Goal: Task Accomplishment & Management: Manage account settings

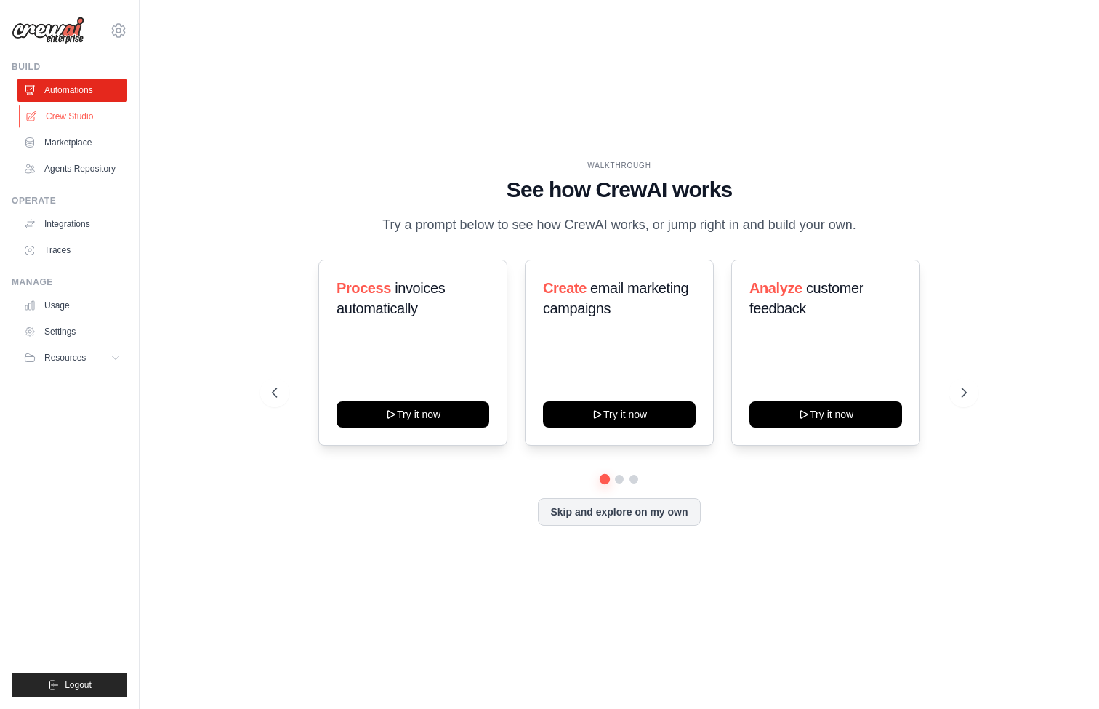
click at [115, 112] on link "Crew Studio" at bounding box center [74, 116] width 110 height 23
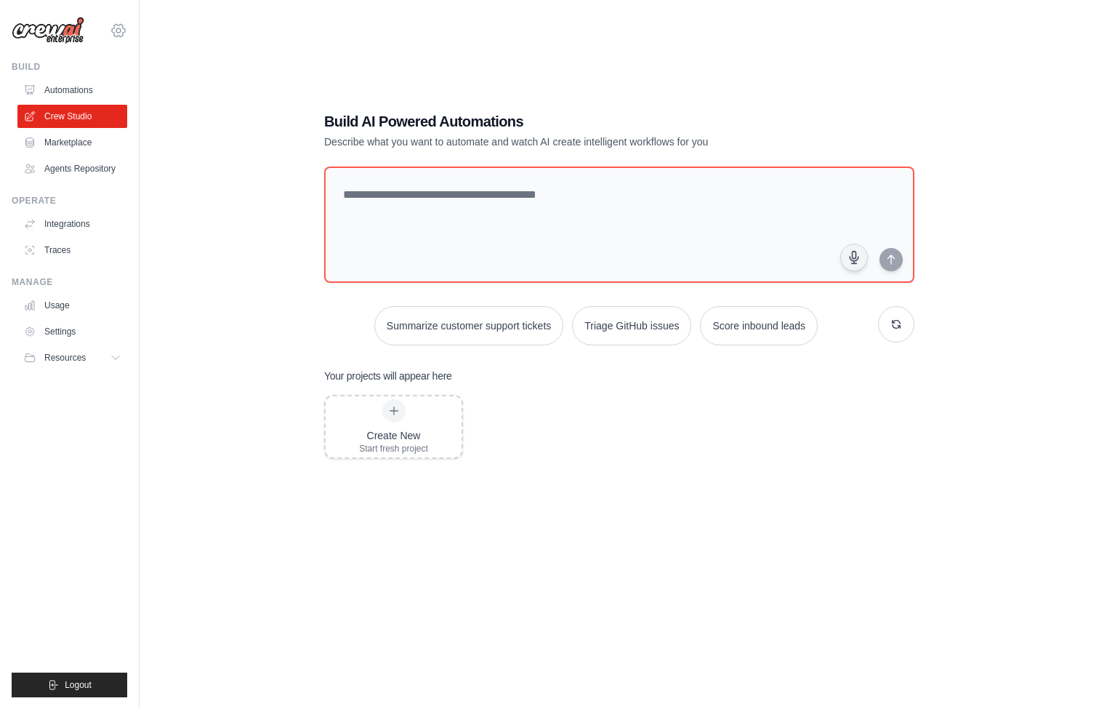
click at [116, 33] on icon at bounding box center [118, 30] width 17 height 17
click at [81, 89] on link "Automations" at bounding box center [74, 90] width 110 height 23
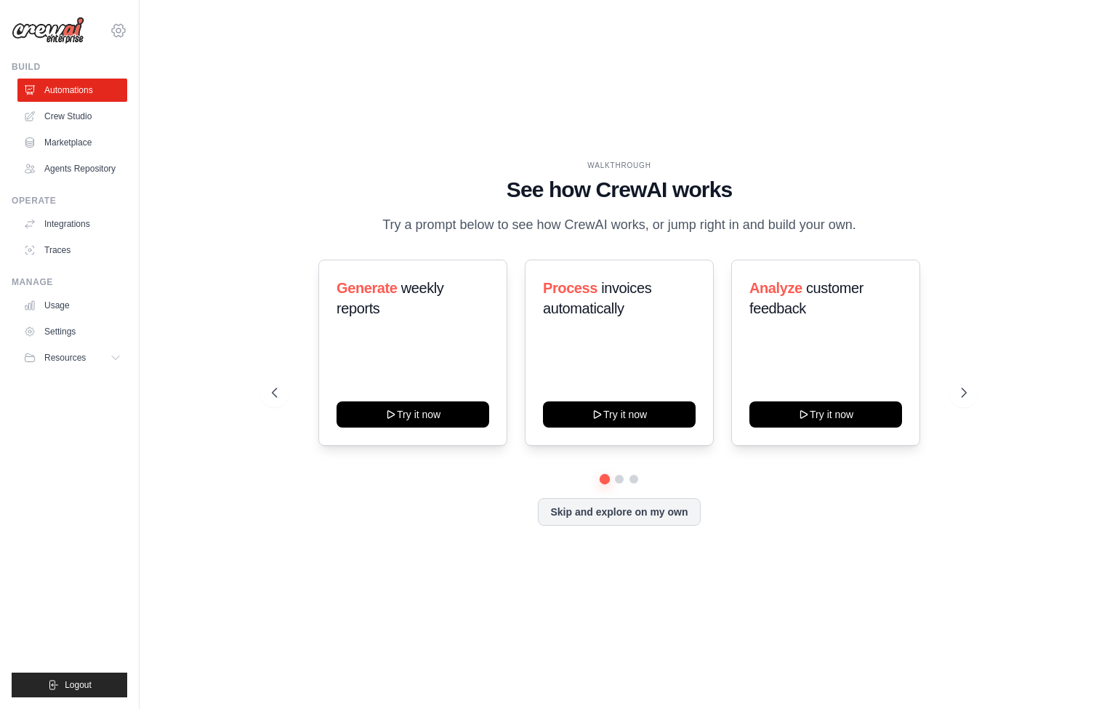
click at [126, 31] on icon at bounding box center [118, 30] width 17 height 17
click at [158, 93] on span "Settings" at bounding box center [180, 90] width 115 height 15
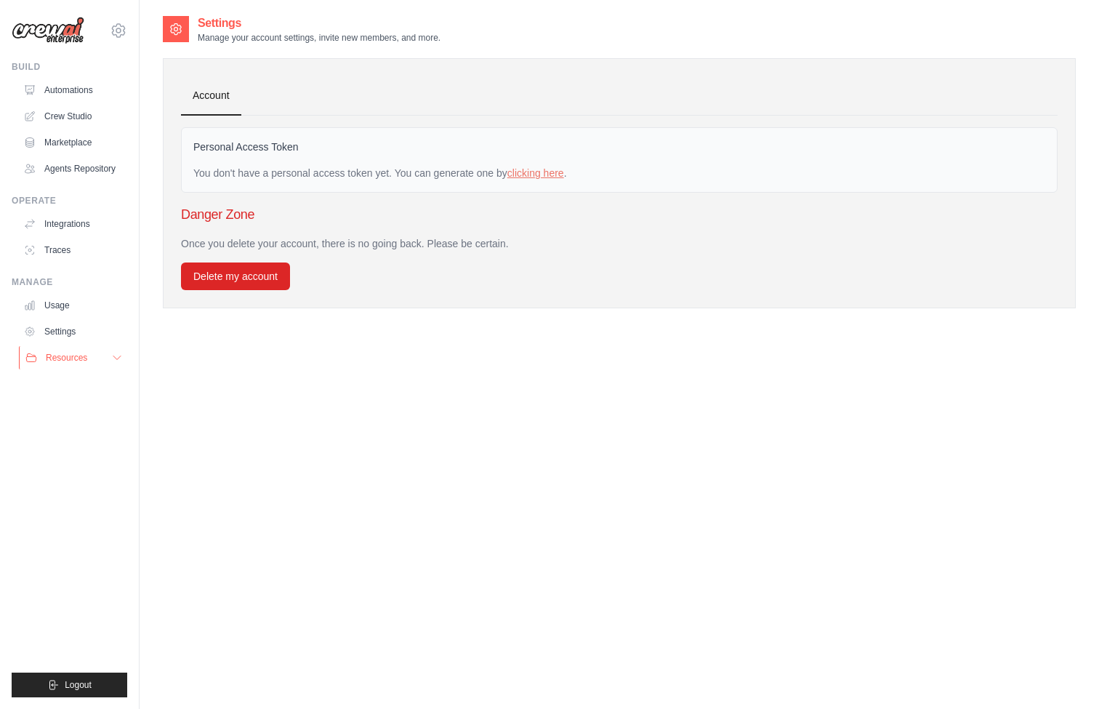
click at [100, 355] on button "Resources" at bounding box center [74, 357] width 110 height 23
click at [228, 377] on div "Settings Manage your account settings, invite new members, and more. Account Pe…" at bounding box center [619, 369] width 913 height 709
click at [125, 33] on icon at bounding box center [118, 30] width 17 height 17
click at [571, 410] on div "Settings Manage your account settings, invite new members, and more. Account Pe…" at bounding box center [619, 369] width 913 height 709
